Goal: Task Accomplishment & Management: Use online tool/utility

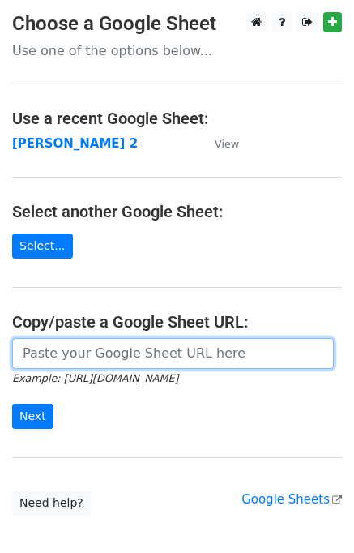
click at [65, 353] on input "url" at bounding box center [173, 353] width 322 height 31
type input "https://docs.google.com/spreadsheets/d/1ZDlVQjaDibfPTpoRrnWj8pjn7YSOO7xEi0WZbgJ…"
click at [12, 403] on input "Next" at bounding box center [32, 415] width 41 height 25
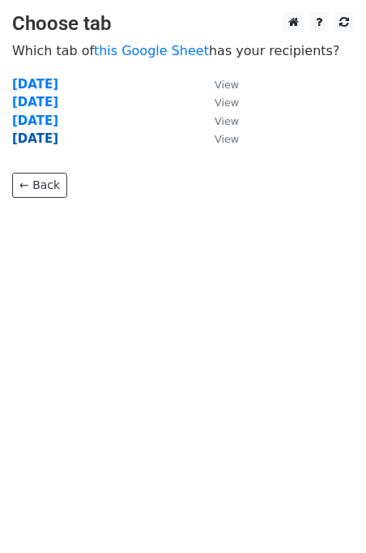
click at [20, 142] on strong "friday" at bounding box center [35, 138] width 46 height 15
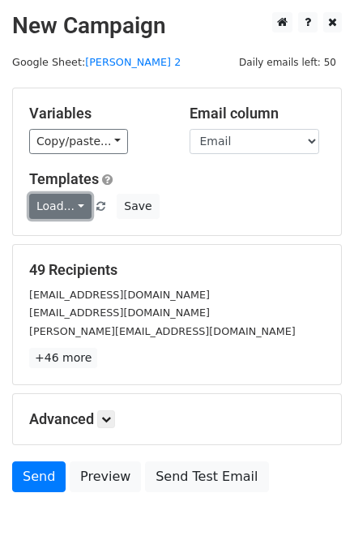
click at [57, 215] on link "Load..." at bounding box center [60, 206] width 62 height 25
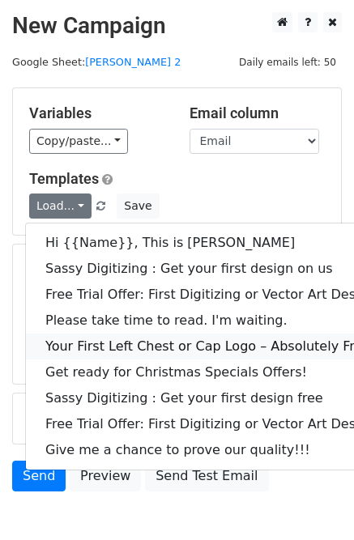
click at [86, 345] on link "Your First Left Chest or Cap Logo – Absolutely Free" at bounding box center [233, 347] width 415 height 26
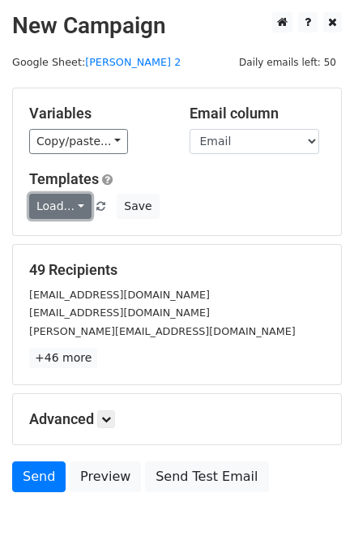
click at [75, 203] on link "Load..." at bounding box center [60, 206] width 62 height 25
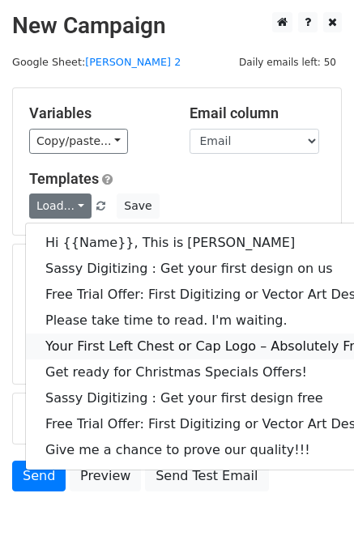
click at [109, 344] on link "Your First Left Chest or Cap Logo – Absolutely Free" at bounding box center [233, 347] width 415 height 26
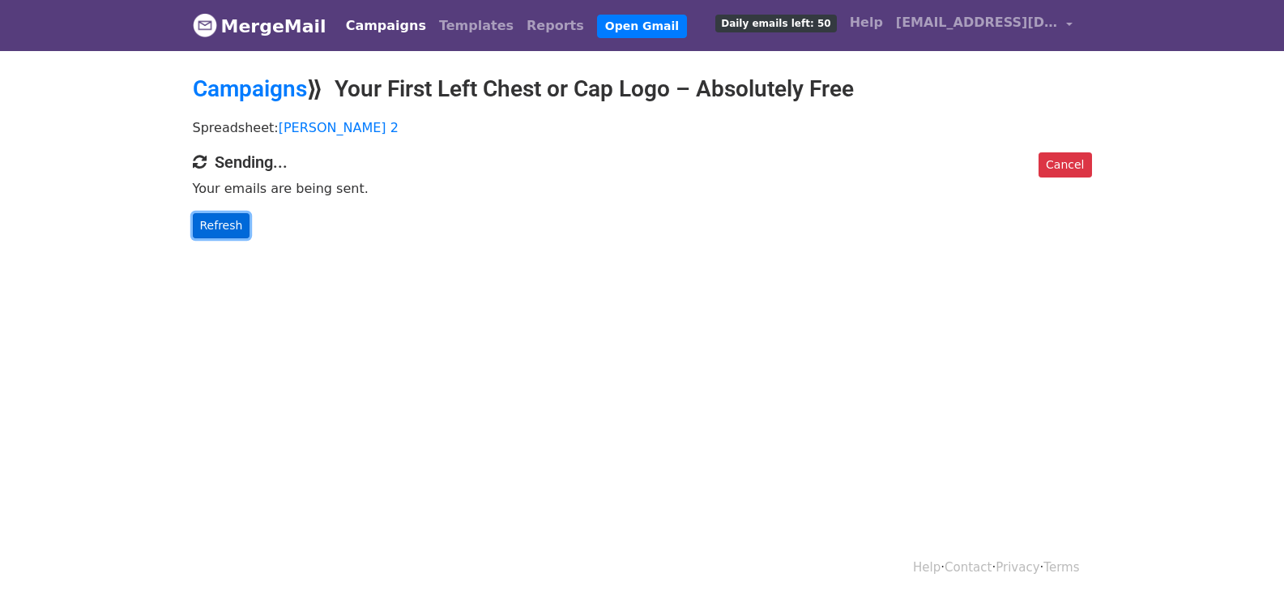
click at [220, 233] on link "Refresh" at bounding box center [222, 225] width 58 height 25
click at [227, 228] on link "Refresh" at bounding box center [222, 225] width 58 height 25
click at [211, 223] on link "Refresh" at bounding box center [222, 225] width 58 height 25
